Goal: Complete application form

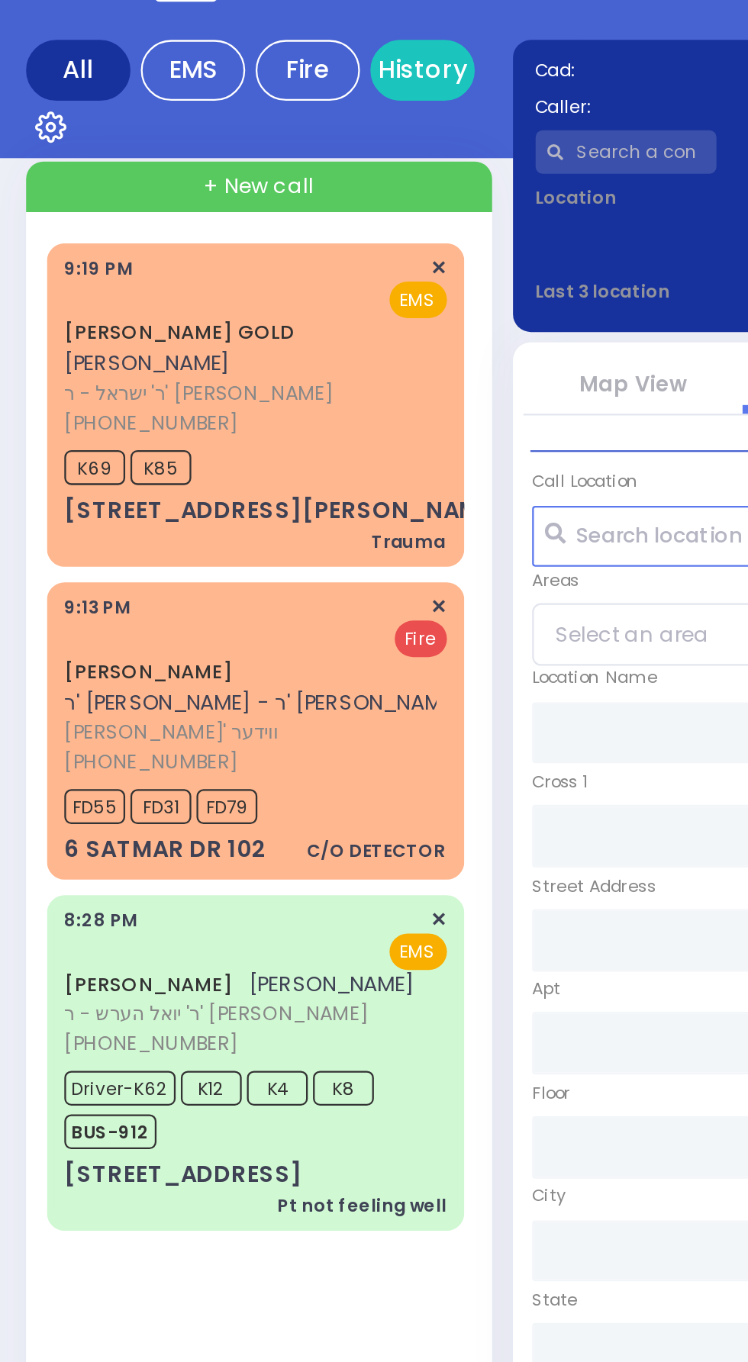
click at [151, 250] on span "ר' ישראל - ר' [PERSON_NAME]" at bounding box center [109, 252] width 163 height 13
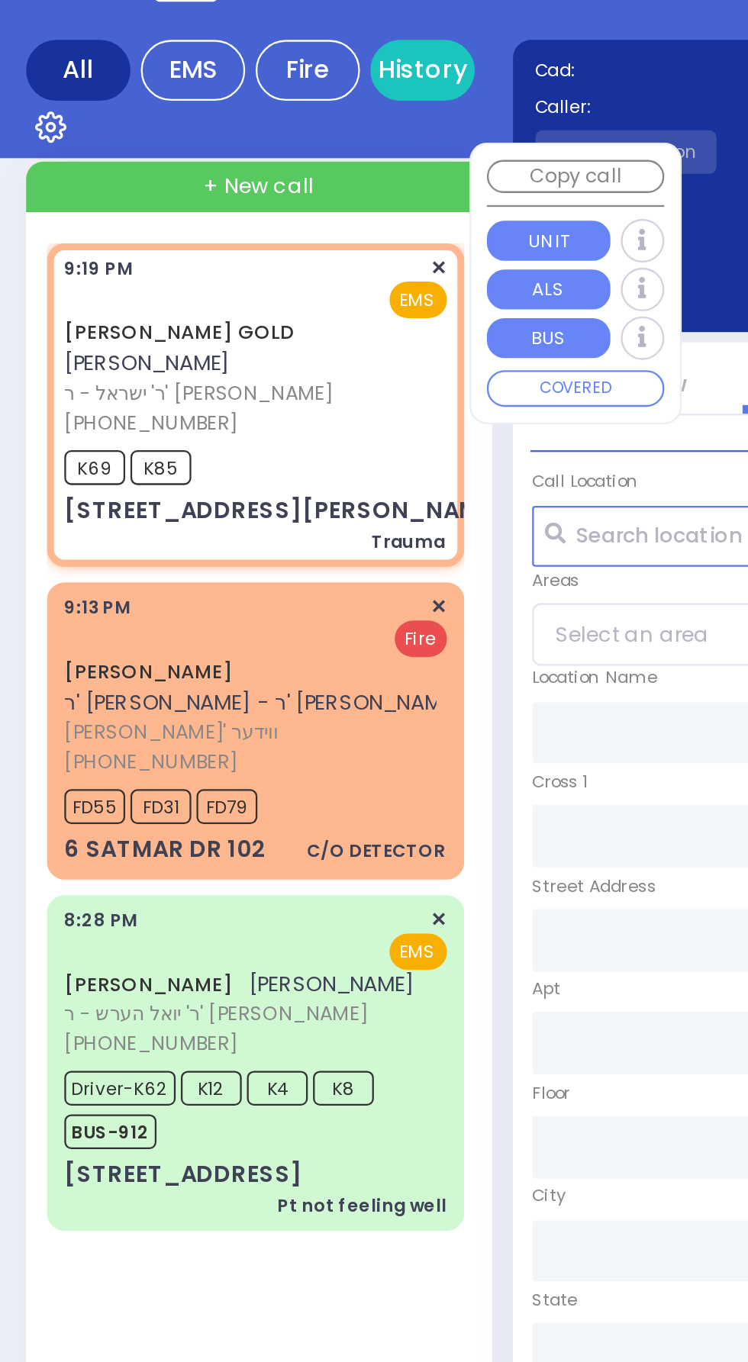
select select
type input "Trauma"
radio input "true"
type input "[PERSON_NAME]"
type input "GOLD"
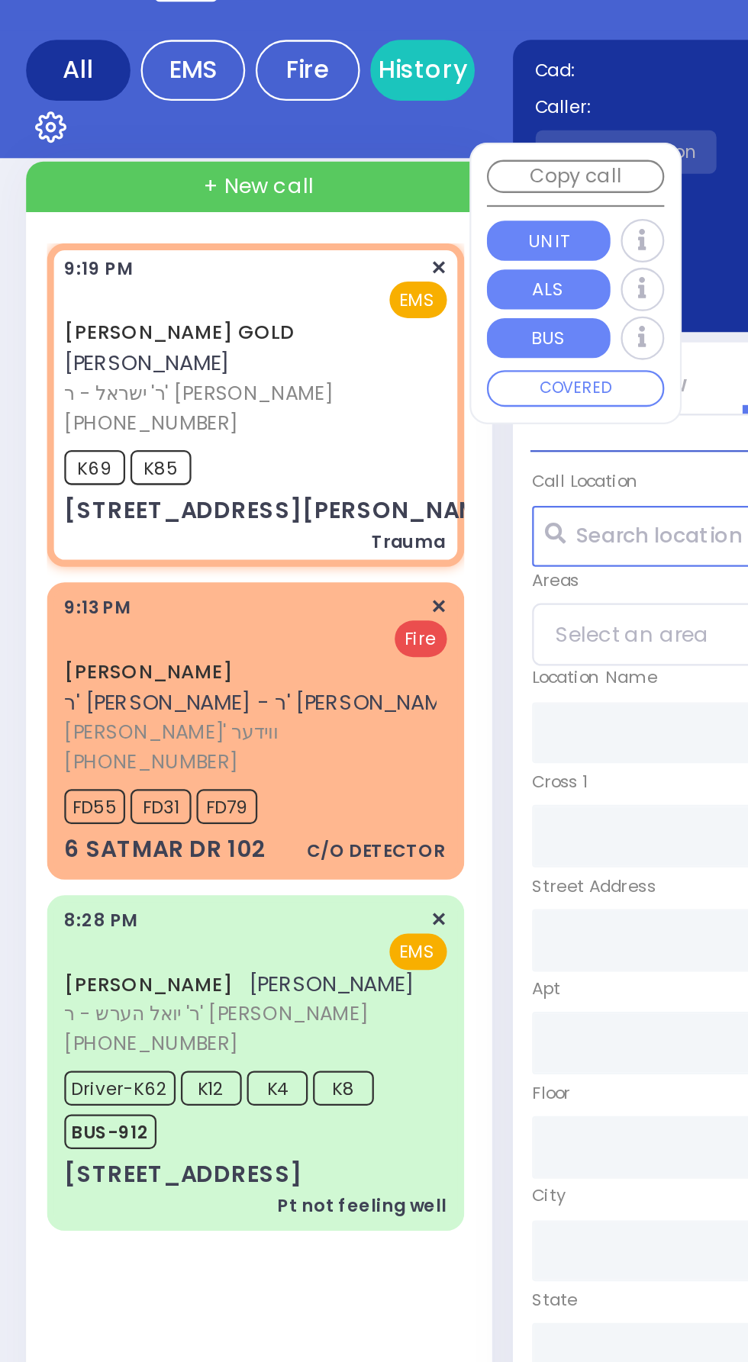
type input "3"
select select "Year"
type input "21:19"
type input "21:21"
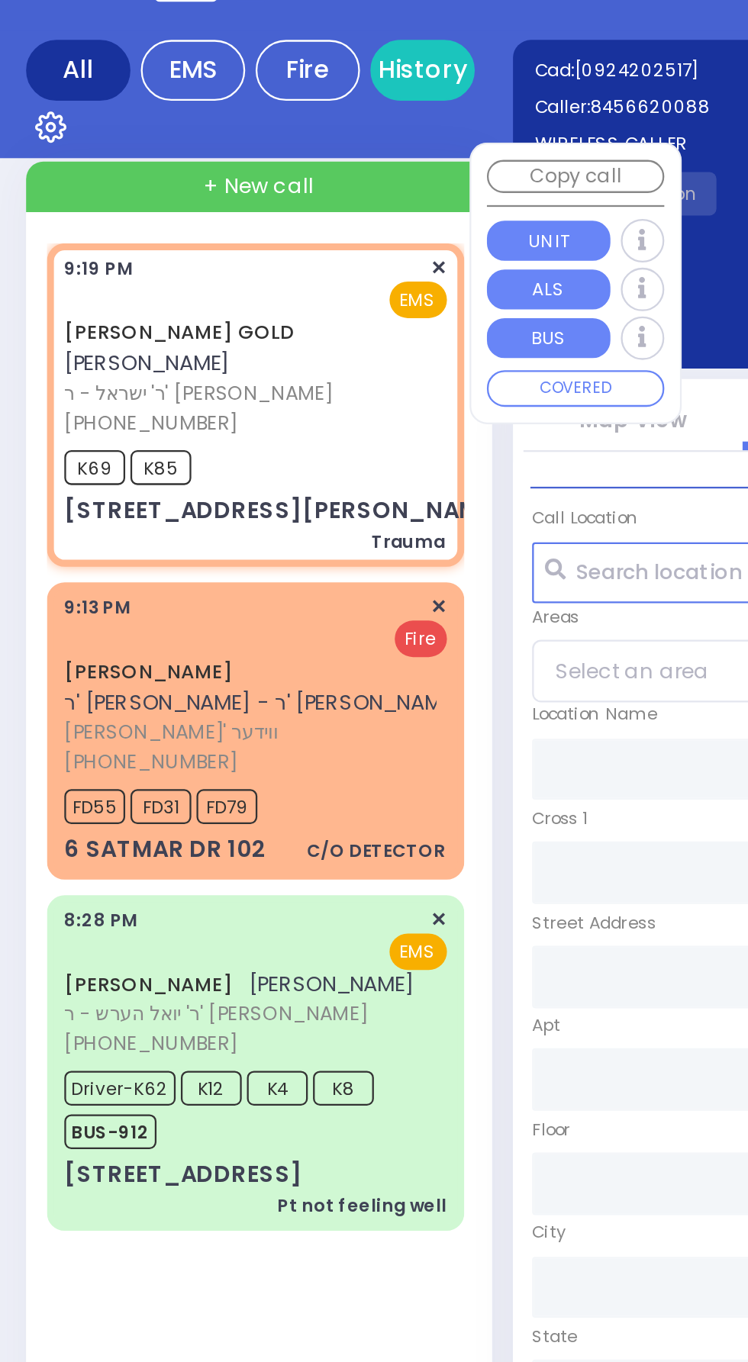
type input "SATMAR DR"
type input "TAYLOR COURT"
type input "13 [PERSON_NAME] CT"
type input "312"
type input "Monroe"
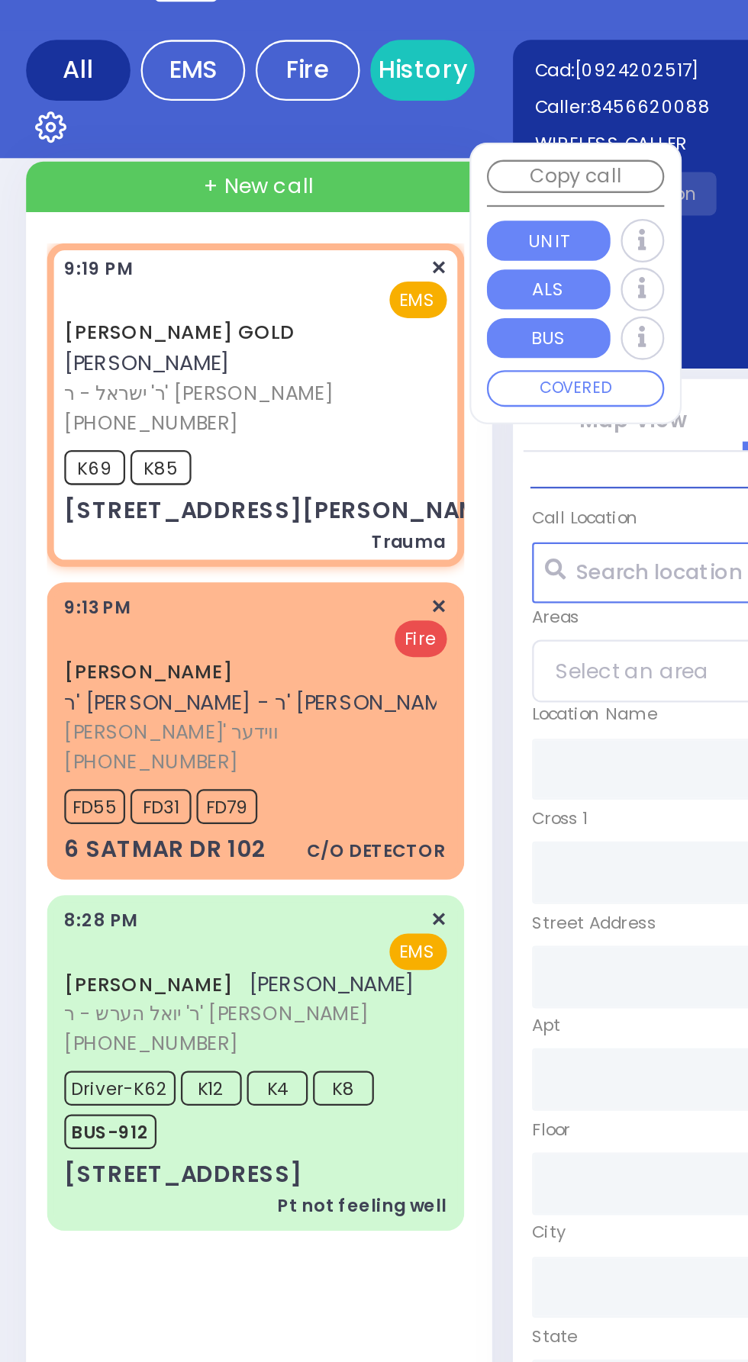
type input "[US_STATE]"
type input "10950"
select select "SECTION 3"
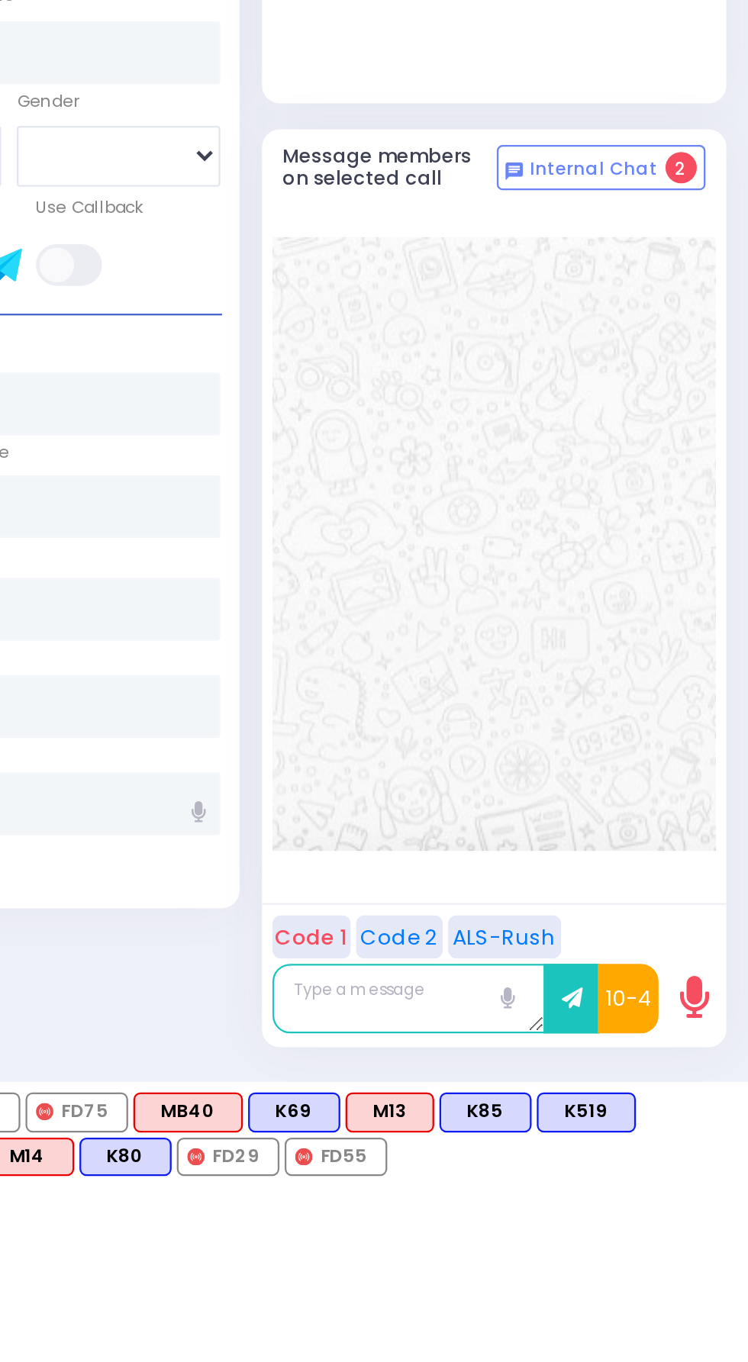
scroll to position [105, 0]
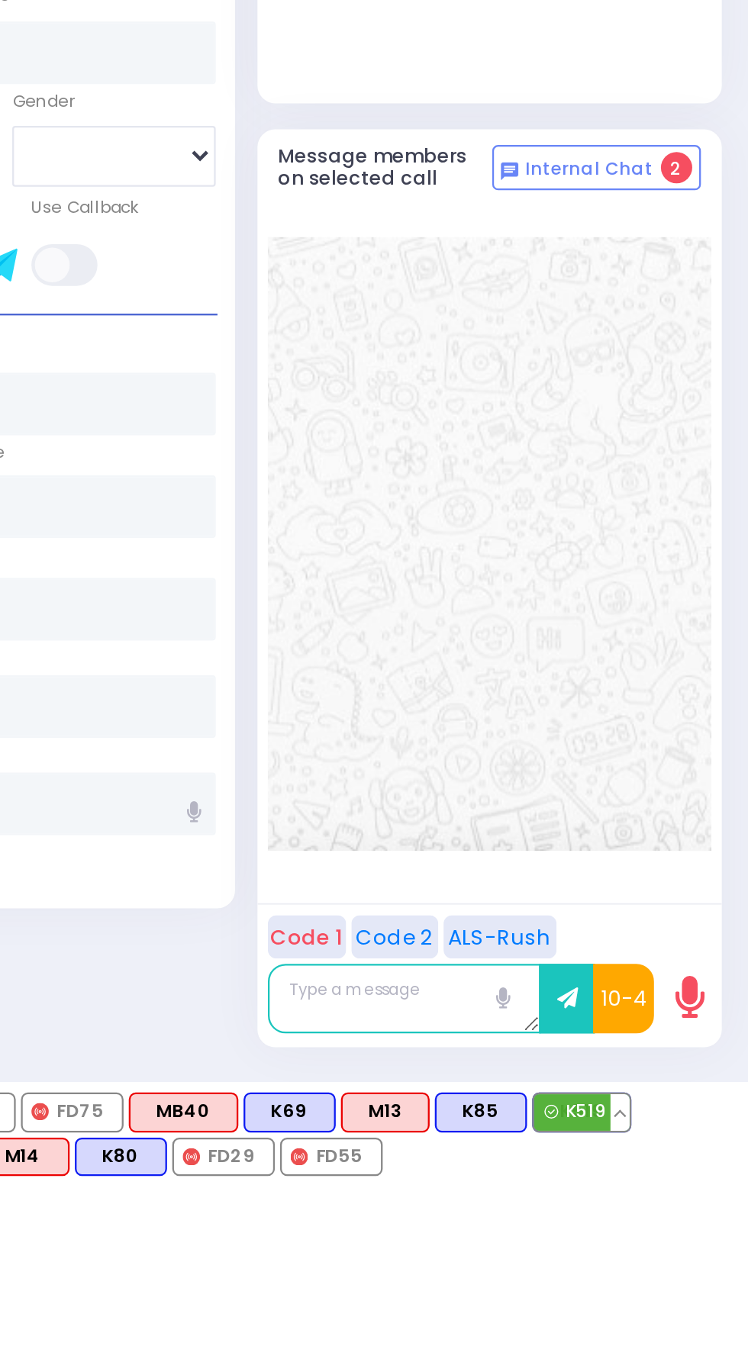
click at [696, 1317] on span "K519" at bounding box center [675, 1309] width 42 height 15
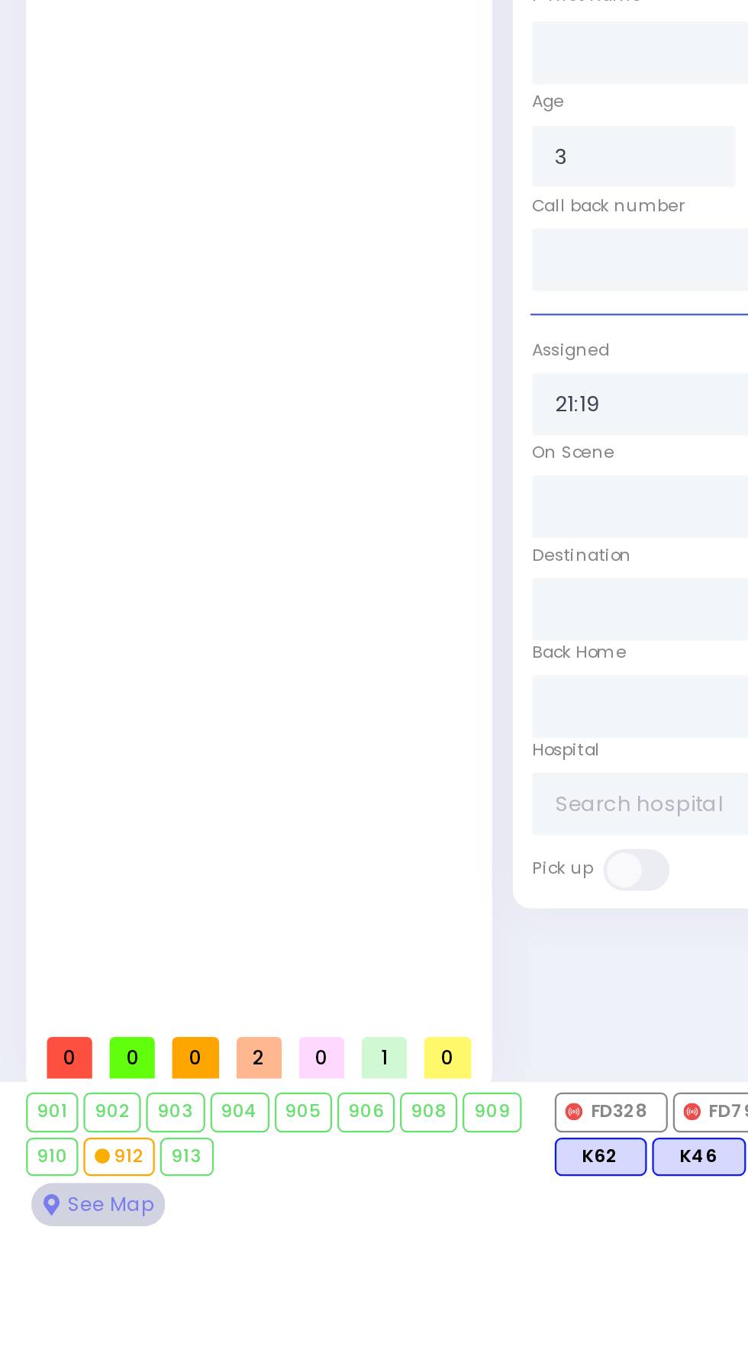
select select
radio input "true"
select select "Year"
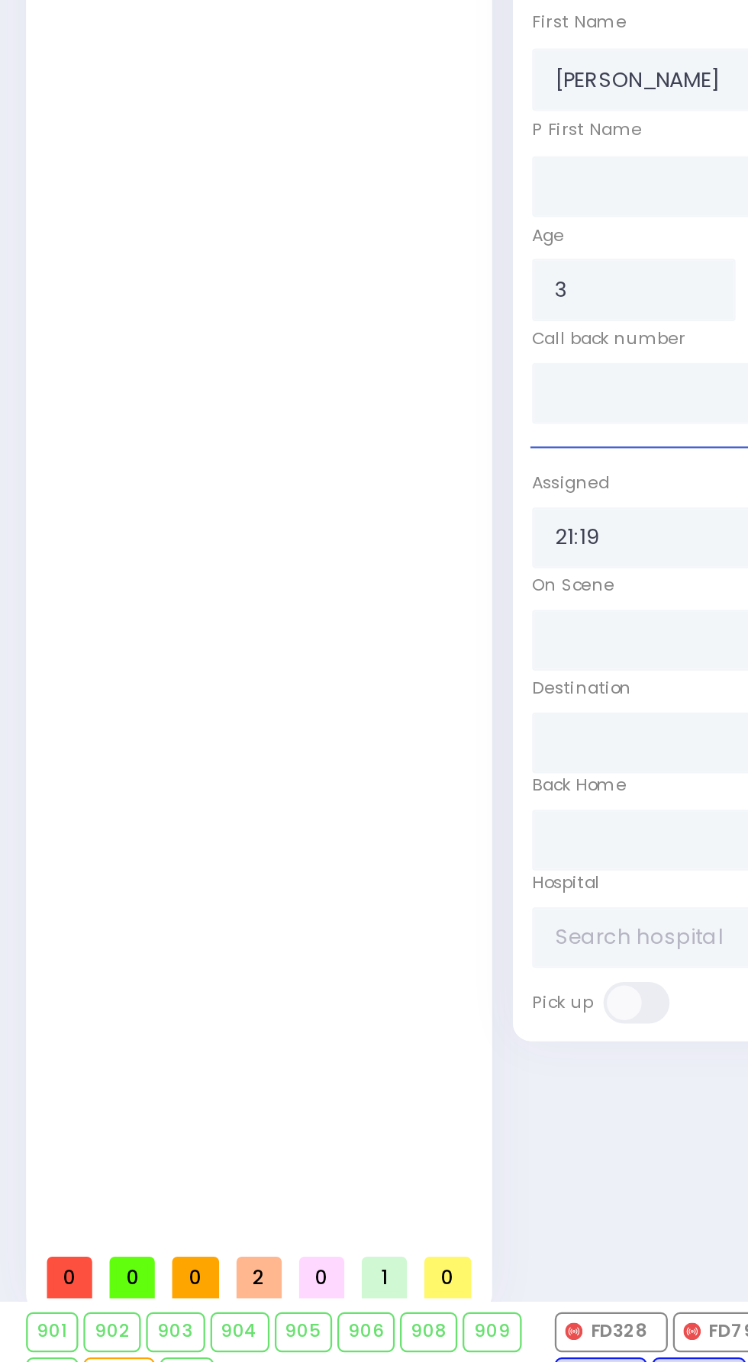
select select "SECTION 3"
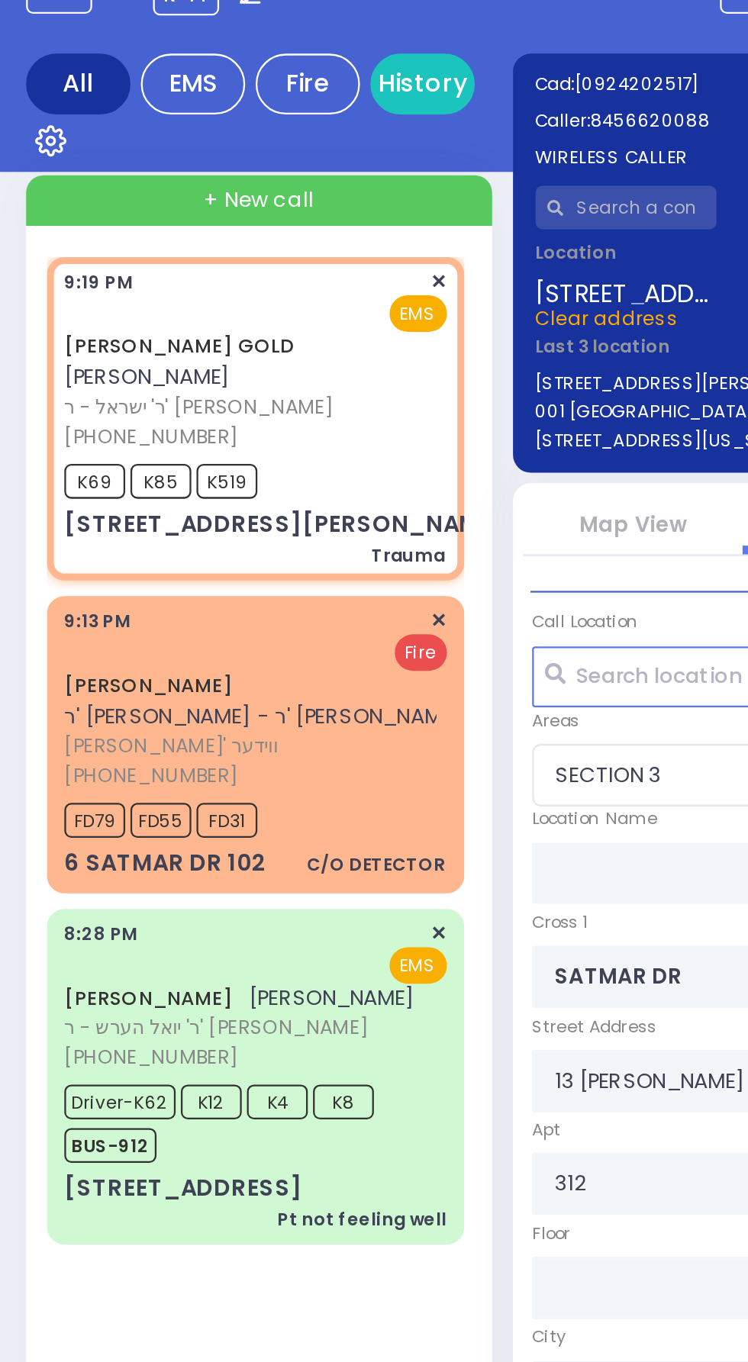
scroll to position [72, 0]
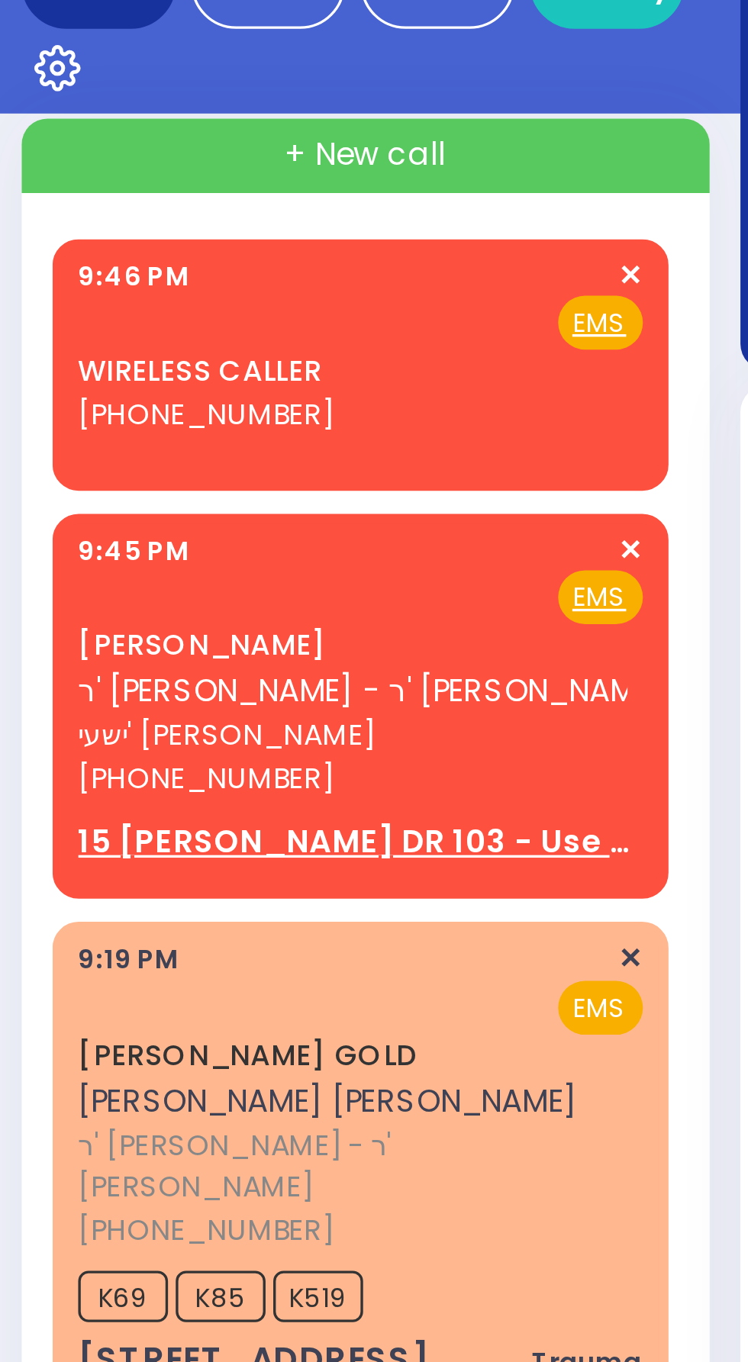
click at [202, 278] on div "YESHAYA JACOB BIENER ר' אברהם יושע - ר' יואל וויינשטאק ישעי' יעקב בינער (845) 6…" at bounding box center [112, 325] width 183 height 115
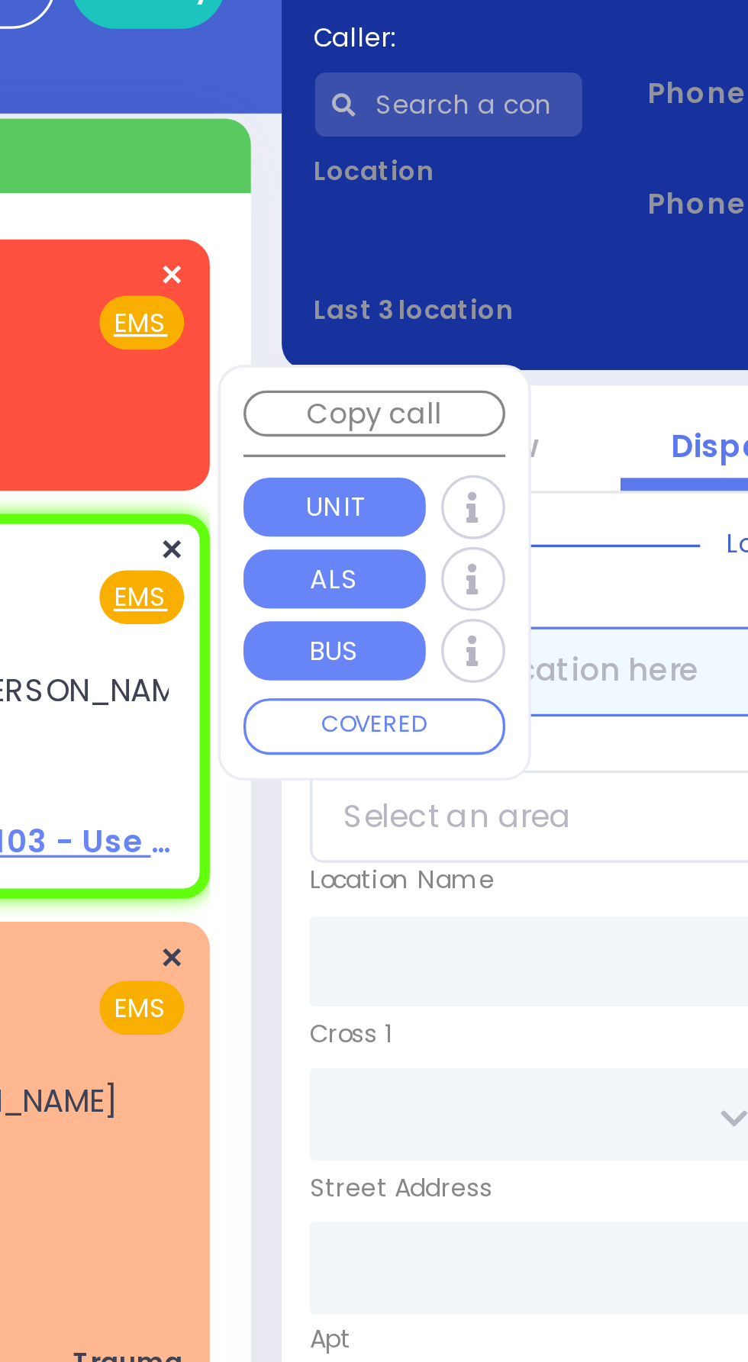
select select
radio input "true"
type input "YESHAYA JACOB"
type input "BIENER"
select select
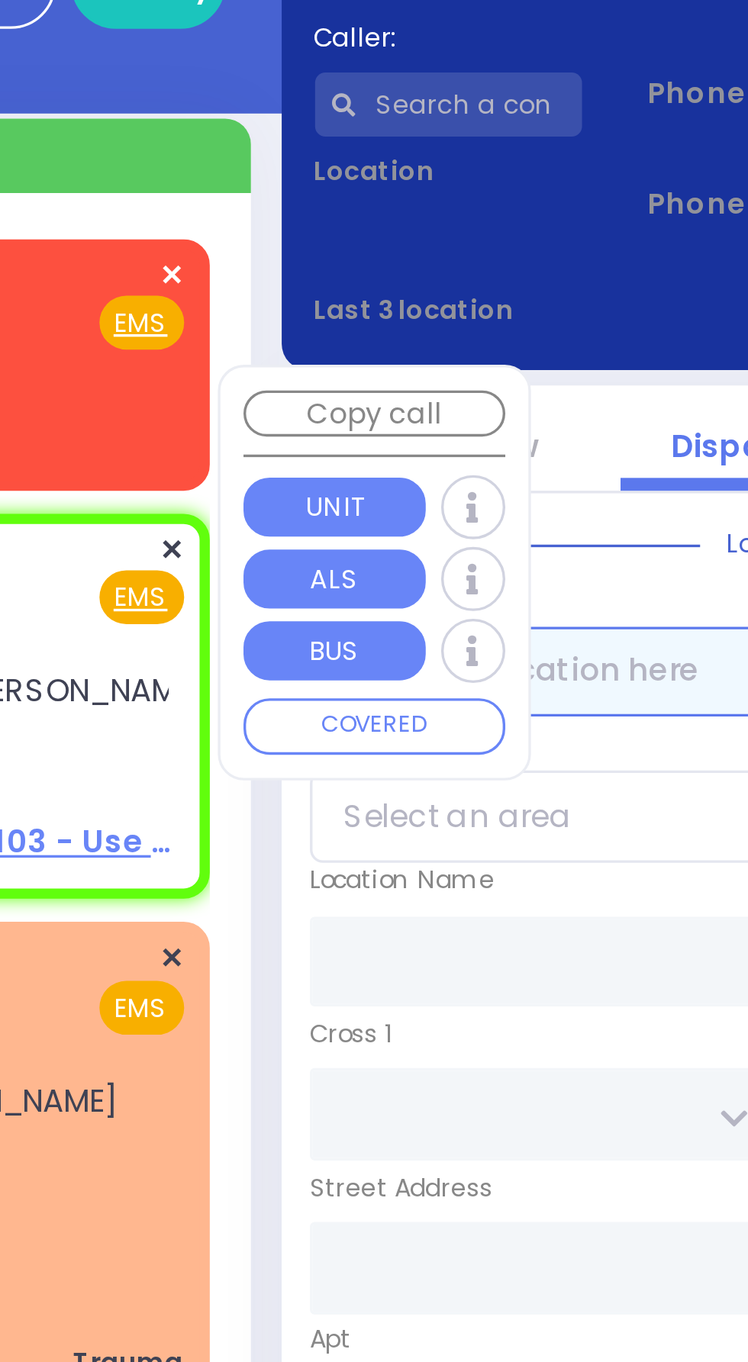
type input "21:45"
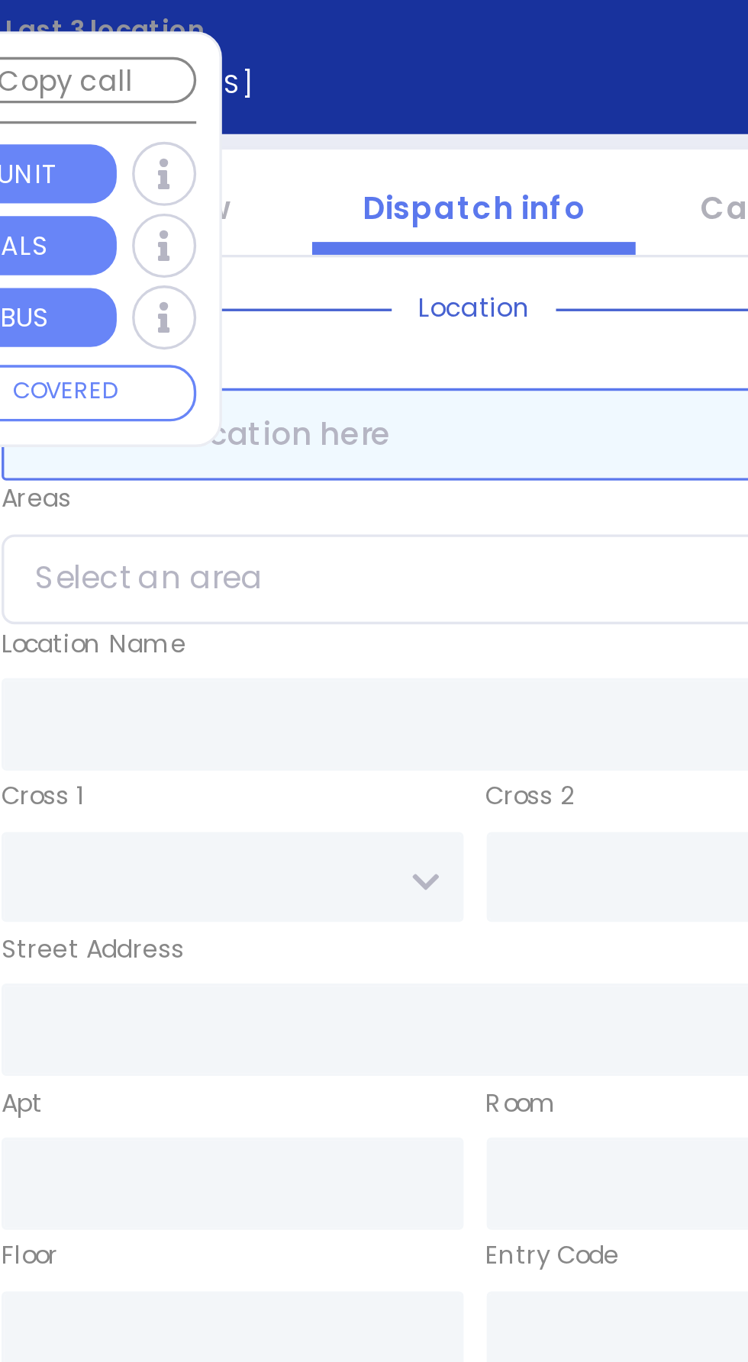
select select
radio input "true"
select select
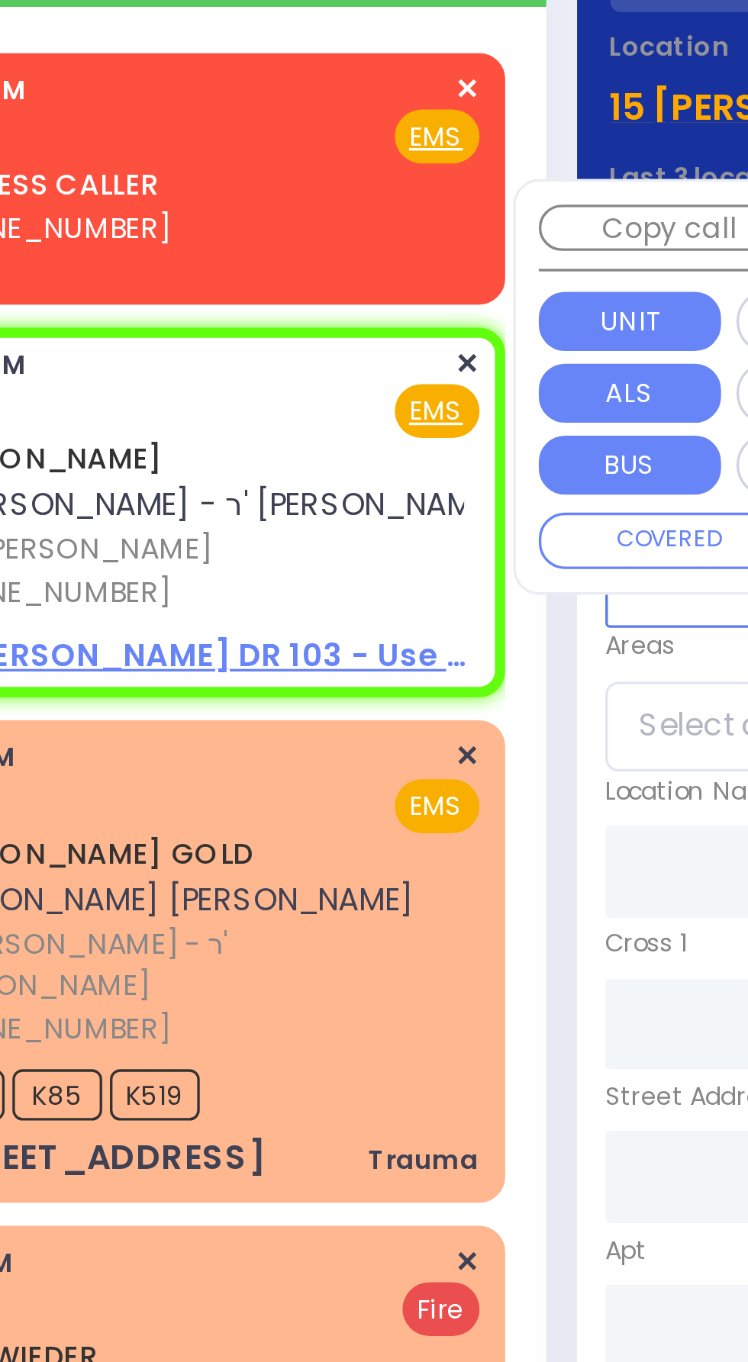
click at [194, 276] on span "✕" at bounding box center [192, 278] width 7 height 13
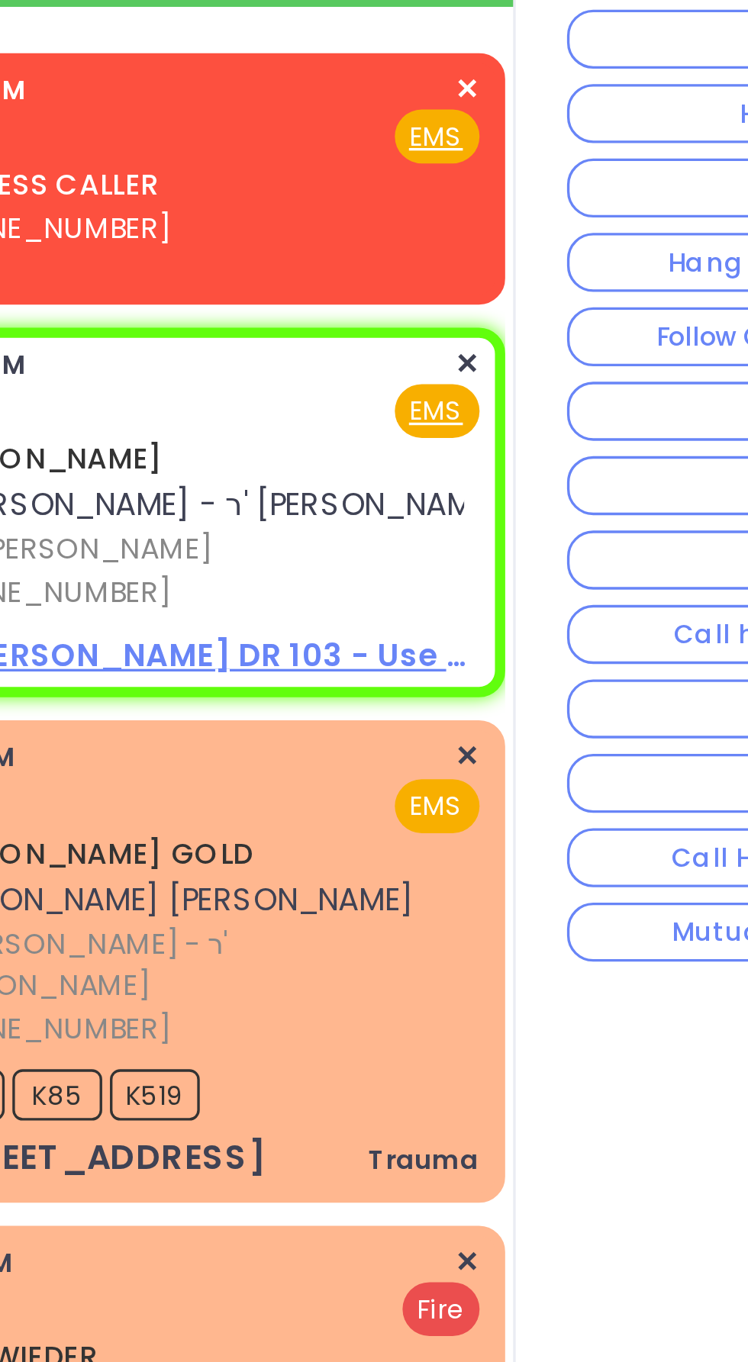
click at [195, 279] on span "✕" at bounding box center [192, 278] width 7 height 13
click at [194, 275] on span "✕" at bounding box center [192, 278] width 7 height 13
click at [193, 274] on span "✕" at bounding box center [192, 278] width 7 height 13
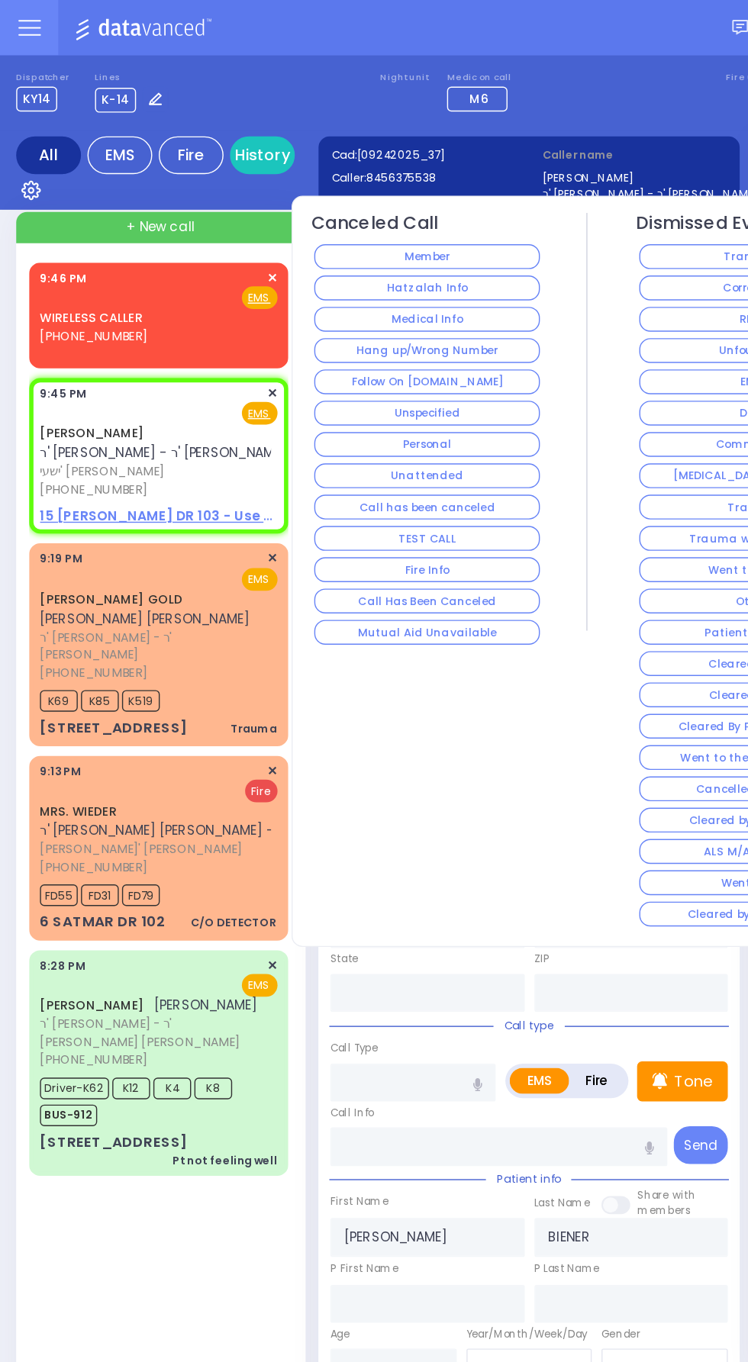
click at [192, 276] on span "✕" at bounding box center [192, 278] width 7 height 13
click at [192, 278] on span "✕" at bounding box center [192, 278] width 7 height 13
click at [366, 242] on button "Hang up/Wrong Number" at bounding box center [301, 249] width 159 height 18
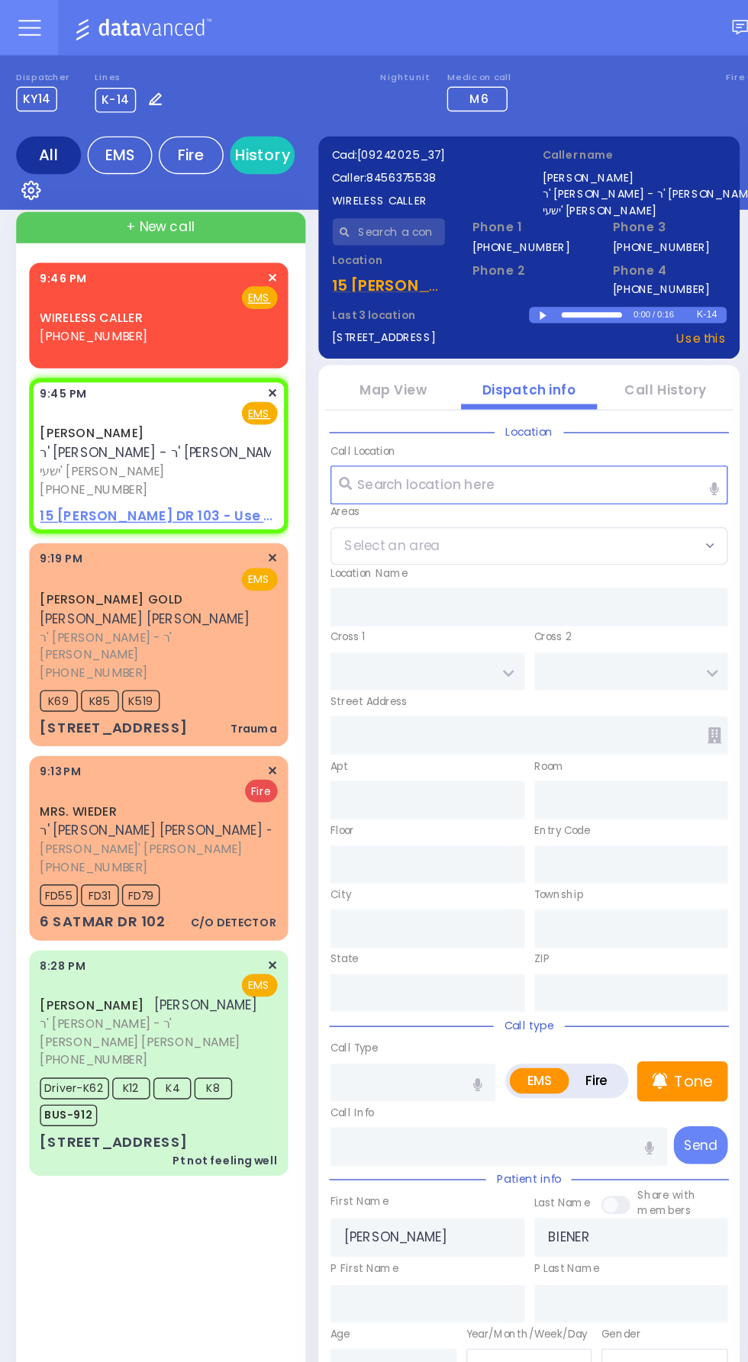
select select
radio input "true"
select select
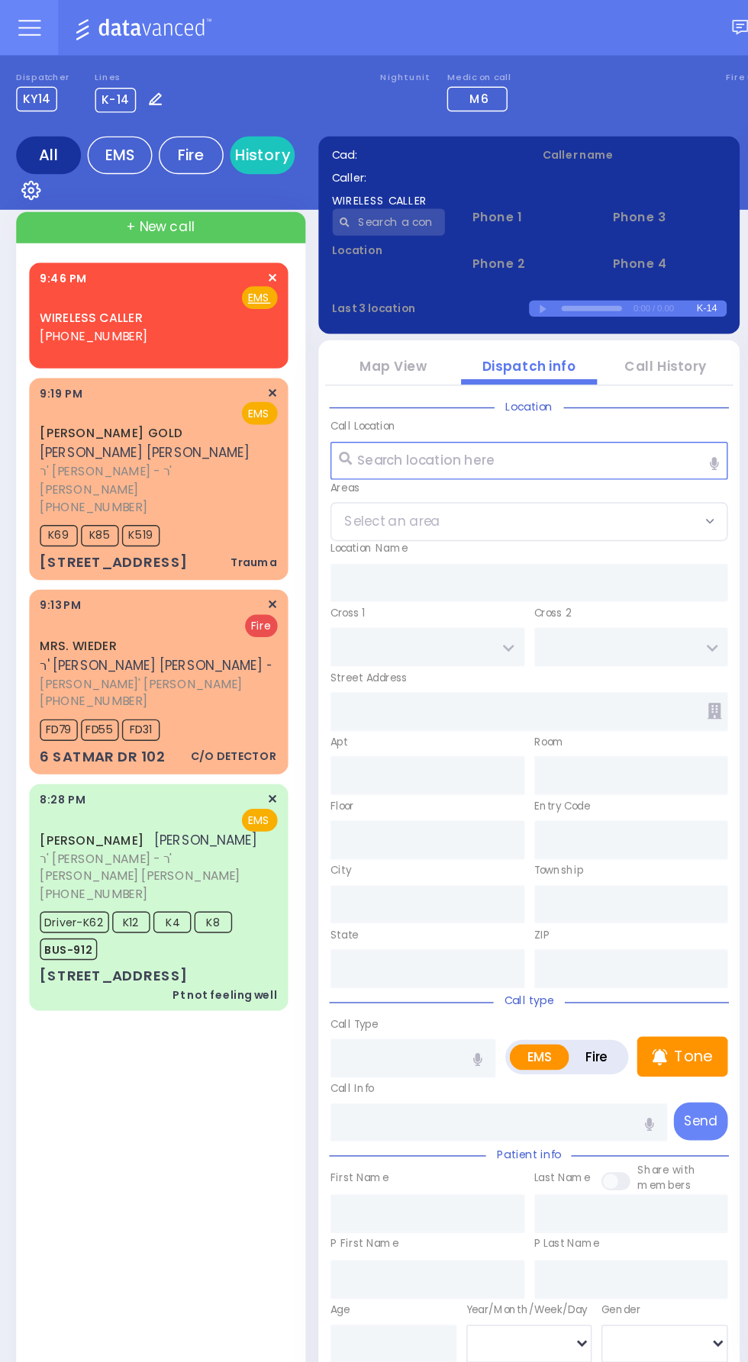
click at [192, 195] on span "✕" at bounding box center [192, 197] width 7 height 13
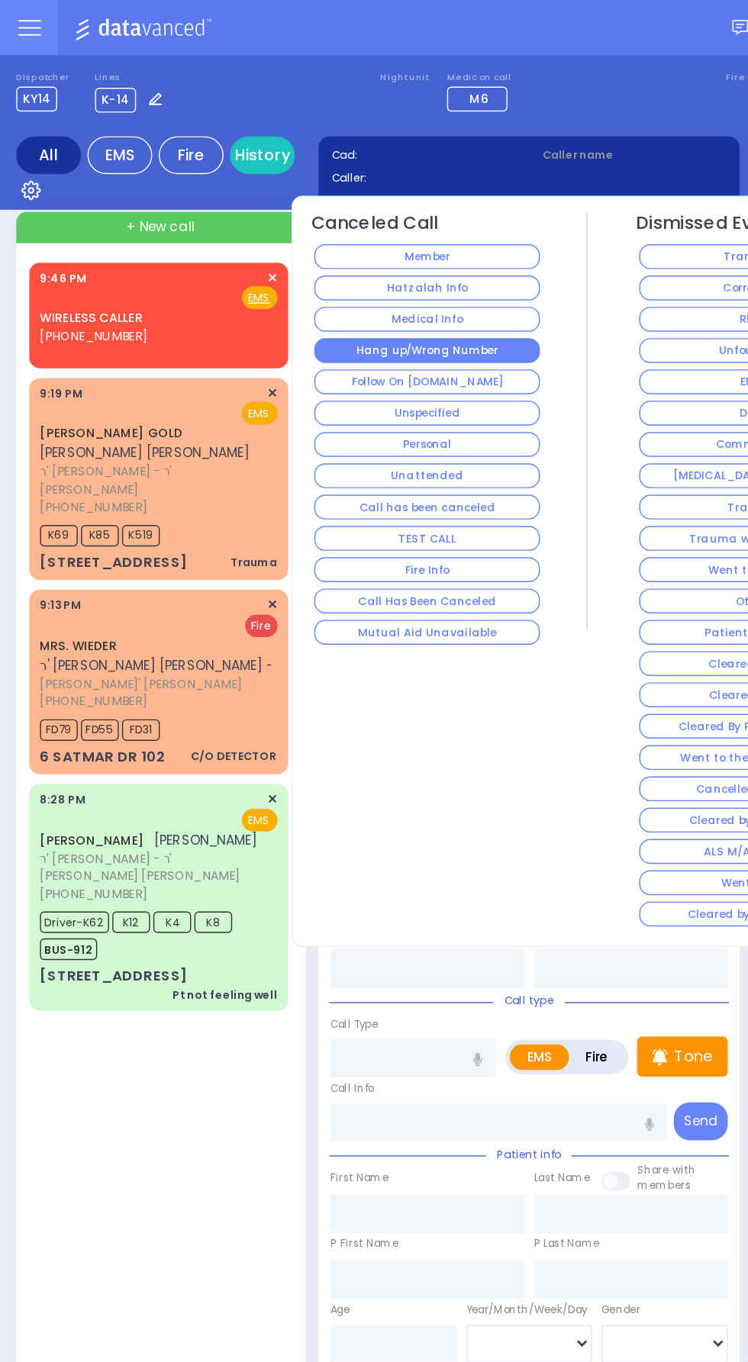
click at [356, 241] on button "Hang up/Wrong Number" at bounding box center [301, 249] width 159 height 18
